Goal: Information Seeking & Learning: Understand process/instructions

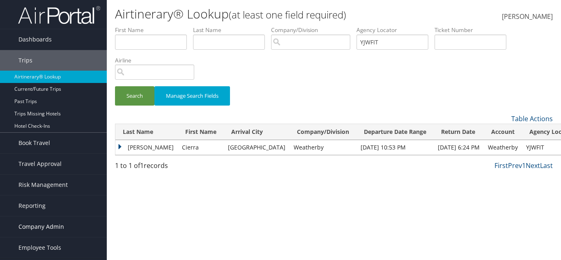
click at [52, 224] on span "Company Admin" at bounding box center [41, 227] width 46 height 21
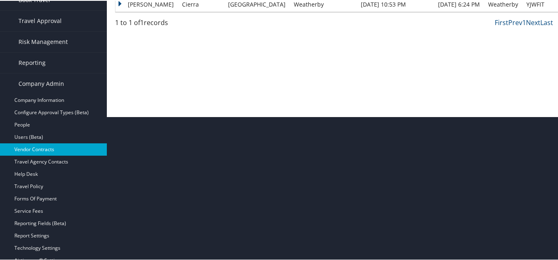
scroll to position [164, 0]
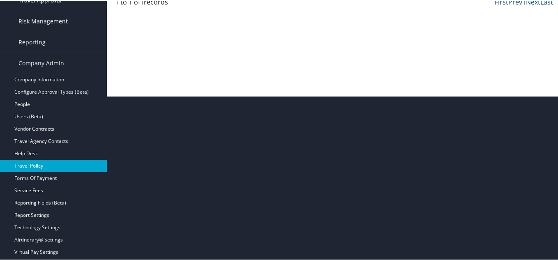
click at [40, 167] on link "Travel Policy" at bounding box center [53, 165] width 107 height 12
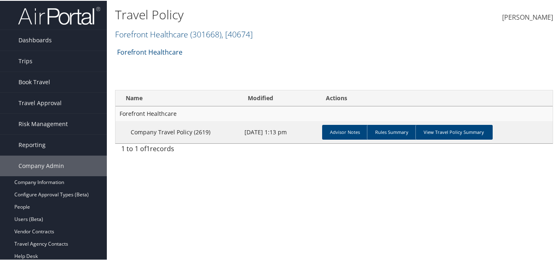
click at [170, 39] on h2 "Forefront Healthcare ( 301668 ) , [ 40674 ]" at bounding box center [261, 33] width 292 height 14
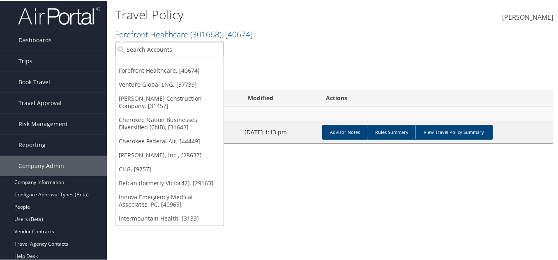
click at [155, 161] on link "CHG, [9757]" at bounding box center [169, 168] width 108 height 14
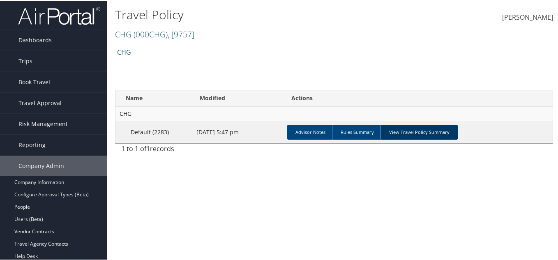
click at [398, 134] on link "View Travel Policy Summary" at bounding box center [419, 131] width 77 height 15
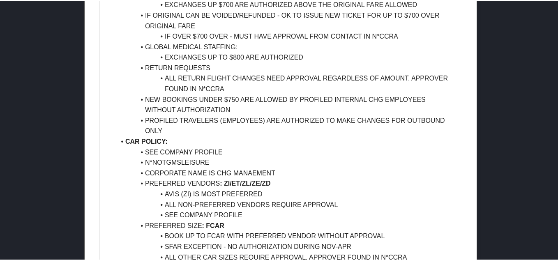
scroll to position [479, 0]
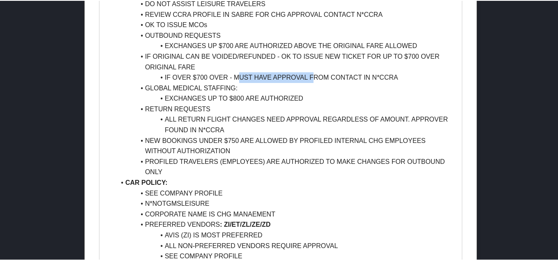
drag, startPoint x: 236, startPoint y: 77, endPoint x: 312, endPoint y: 76, distance: 75.6
click at [312, 76] on li "IF OVER $700 OVER - MUST HAVE APPROVAL FROM CONTACT IN N*CCRA" at bounding box center [285, 77] width 340 height 11
drag, startPoint x: 349, startPoint y: 74, endPoint x: 367, endPoint y: 79, distance: 17.8
click at [348, 75] on li "IF OVER $700 OVER - MUST HAVE APPROVAL FROM CONTACT IN N*CCRA" at bounding box center [285, 77] width 340 height 11
drag, startPoint x: 397, startPoint y: 75, endPoint x: 373, endPoint y: 77, distance: 23.9
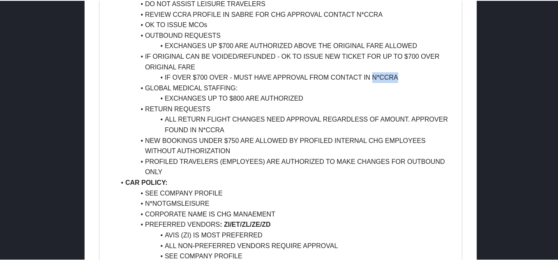
click at [371, 78] on li "IF OVER $700 OVER - MUST HAVE APPROVAL FROM CONTACT IN N*CCRA" at bounding box center [285, 77] width 340 height 11
copy li "N*CCRA"
drag, startPoint x: 188, startPoint y: 81, endPoint x: 215, endPoint y: 76, distance: 27.9
click at [215, 76] on li "IF OVER $700 OVER - MUST HAVE APPROVAL FROM CONTACT IN N*CCRA" at bounding box center [285, 77] width 340 height 11
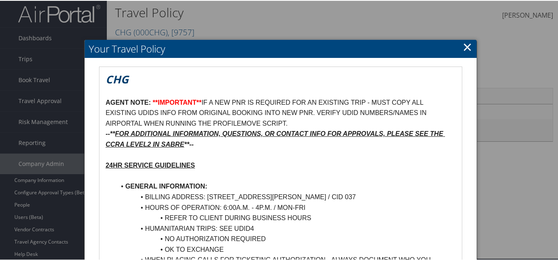
scroll to position [0, 0]
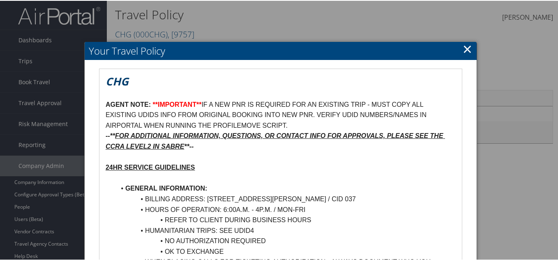
click at [459, 48] on h2 "Your Travel Policy" at bounding box center [281, 50] width 392 height 18
click at [463, 48] on link "×" at bounding box center [467, 48] width 9 height 16
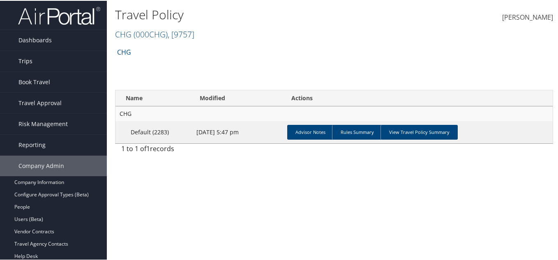
drag, startPoint x: 46, startPoint y: 62, endPoint x: 43, endPoint y: 68, distance: 6.4
click at [44, 62] on link "Trips" at bounding box center [53, 60] width 107 height 21
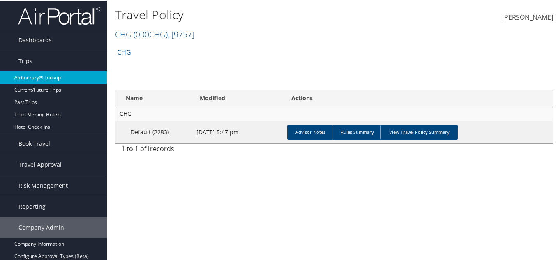
click at [39, 76] on link "Airtinerary® Lookup" at bounding box center [53, 77] width 107 height 12
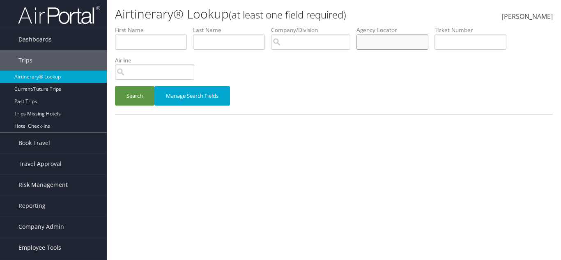
click at [379, 44] on input "text" at bounding box center [393, 42] width 72 height 15
paste input "QYDCDH"
type input "QYDCDH"
click at [115, 86] on button "Search" at bounding box center [134, 95] width 39 height 19
